Goal: Transaction & Acquisition: Purchase product/service

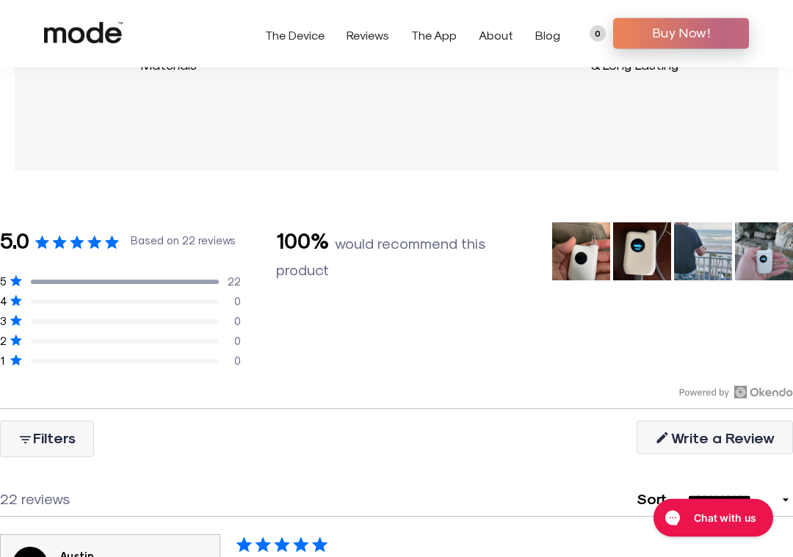
scroll to position [939, 0]
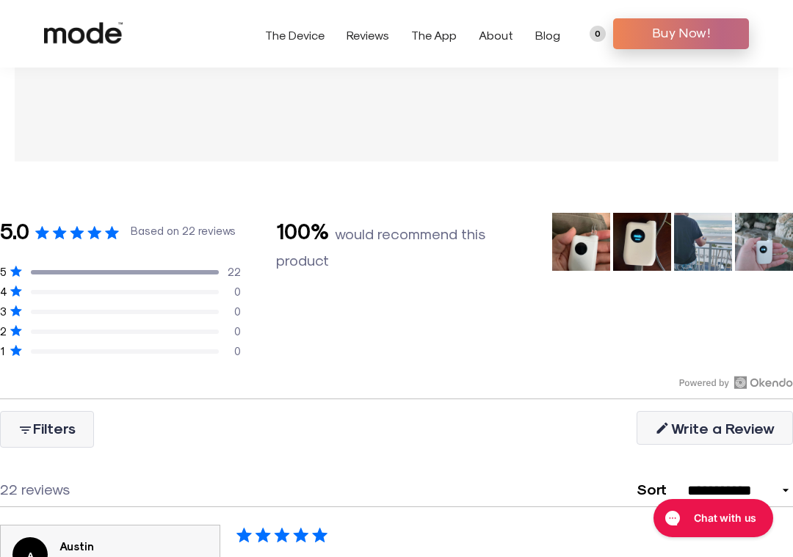
click at [195, 228] on div "Based on 22 reviews" at bounding box center [183, 231] width 105 height 18
click at [80, 231] on use "Rated 5.0 out of 5 stars Based on 22 reviews" at bounding box center [77, 232] width 14 height 13
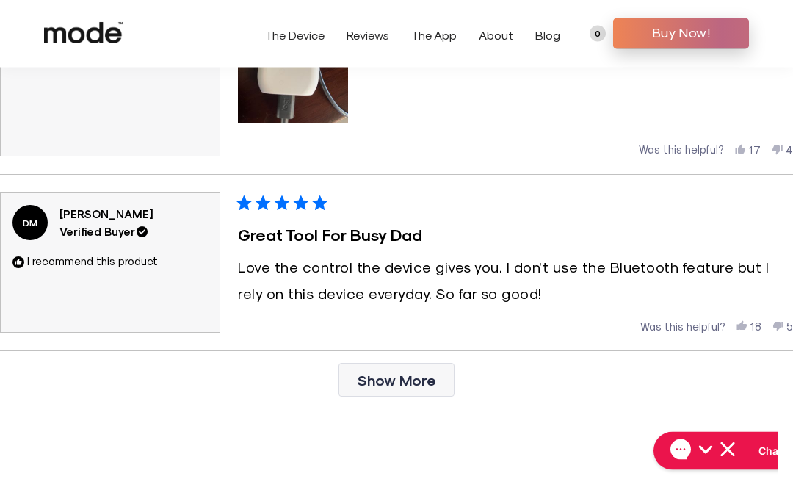
scroll to position [4209, 0]
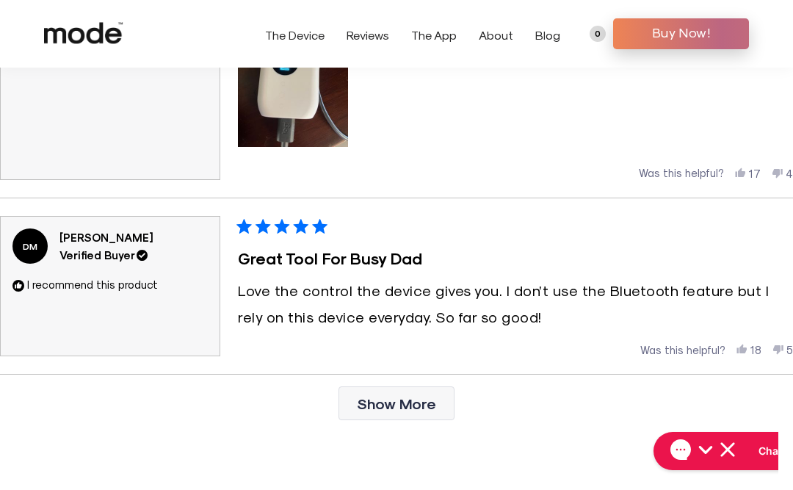
click at [392, 412] on span "Show More" at bounding box center [396, 403] width 79 height 18
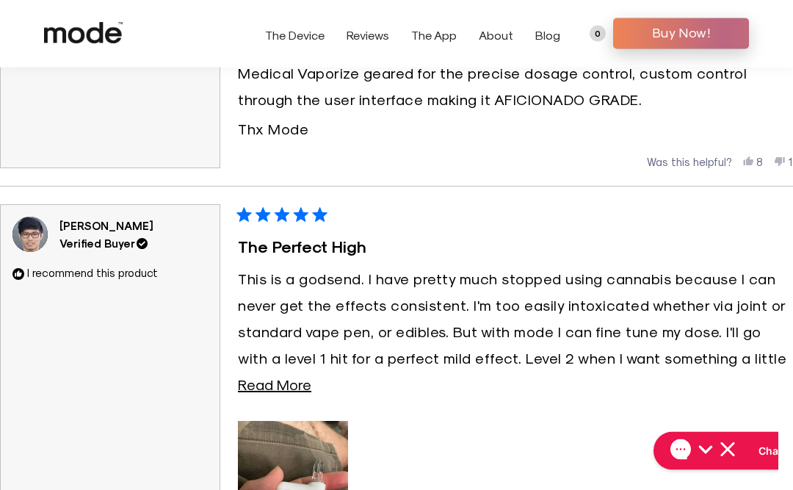
scroll to position [2831, 0]
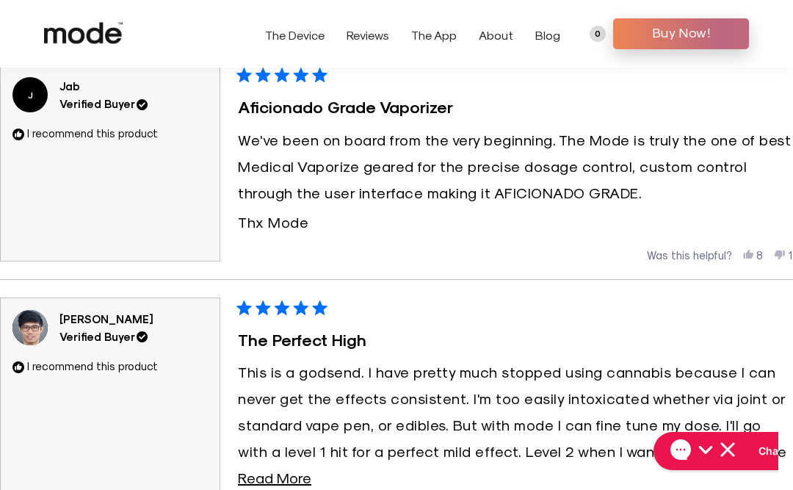
click at [695, 36] on span "Buy Now!" at bounding box center [681, 32] width 114 height 22
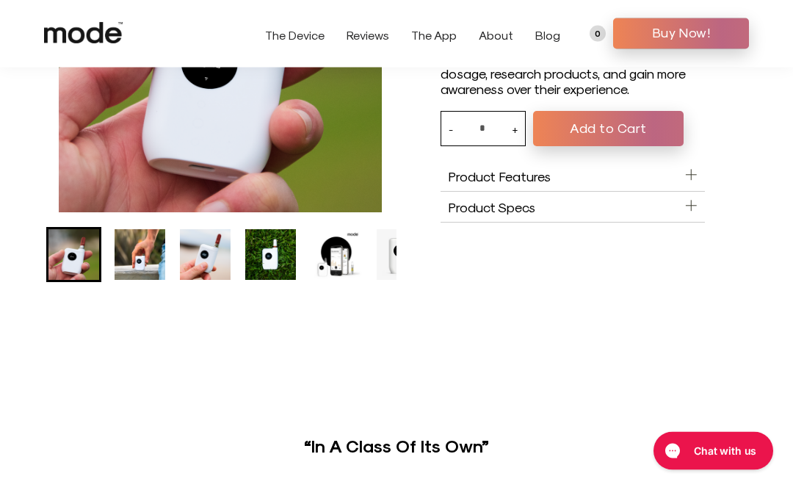
scroll to position [141, 0]
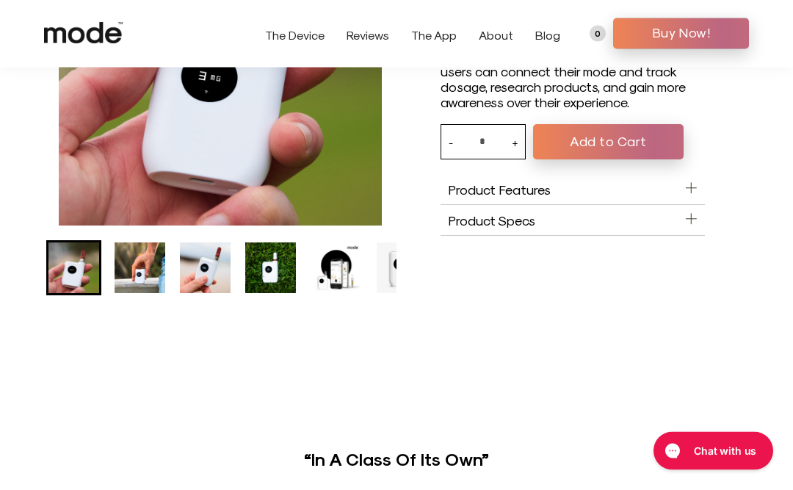
click at [684, 34] on span "Buy Now!" at bounding box center [681, 32] width 114 height 22
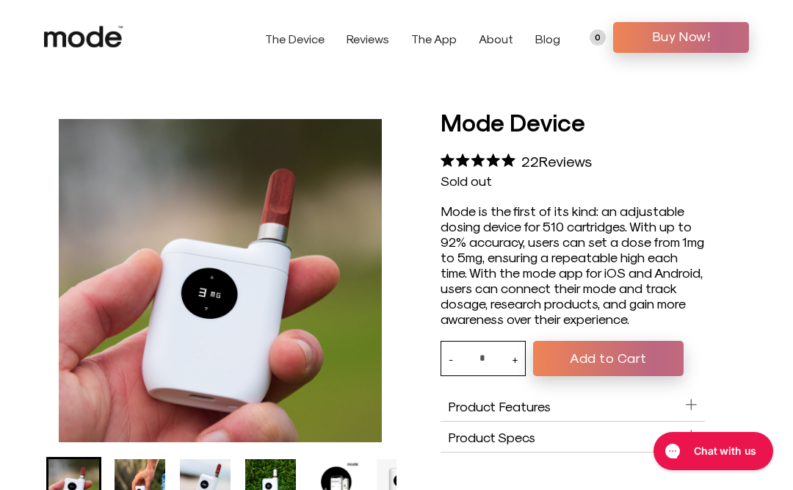
click at [601, 372] on button "Add to Cart" at bounding box center [608, 358] width 151 height 35
